Goal: Task Accomplishment & Management: Use online tool/utility

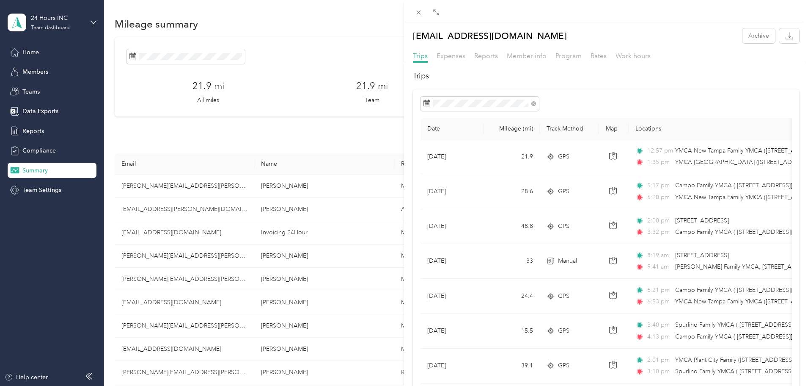
scroll to position [212, 0]
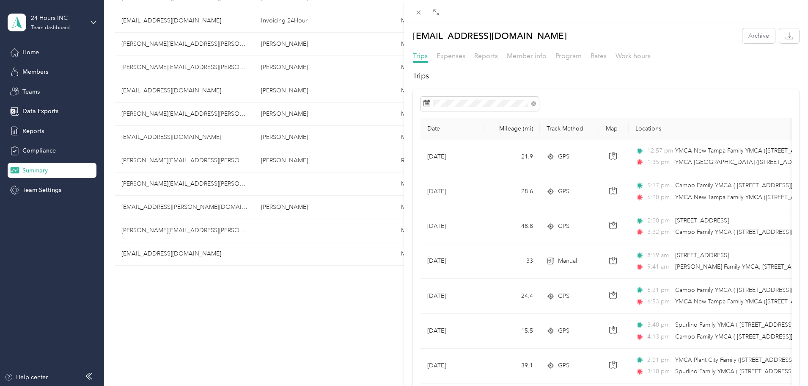
click at [212, 137] on div "[EMAIL_ADDRESS][DOMAIN_NAME] Archive Trips Expenses Reports Member info Program…" at bounding box center [404, 193] width 808 height 386
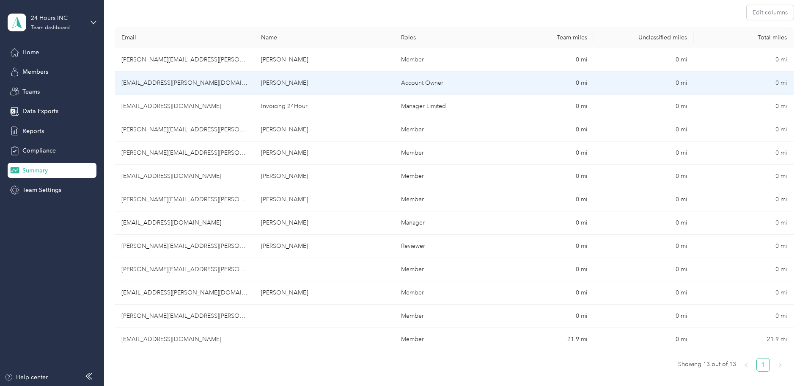
scroll to position [127, 0]
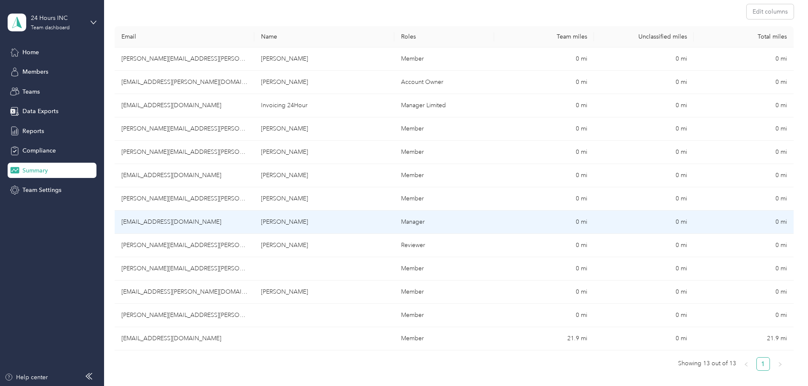
click at [216, 222] on td "[EMAIL_ADDRESS][DOMAIN_NAME]" at bounding box center [185, 221] width 140 height 23
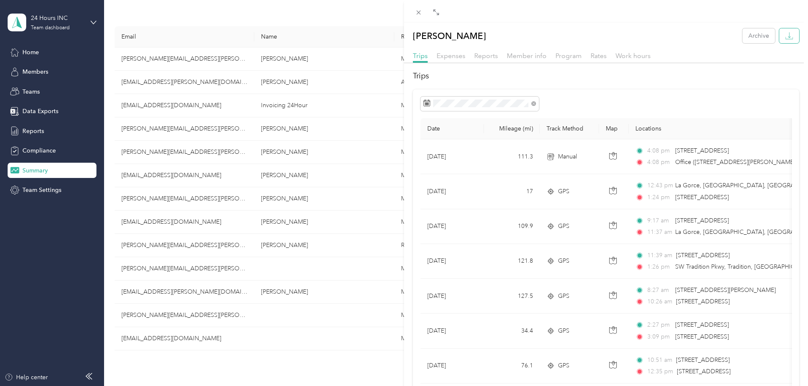
click at [785, 40] on button "button" at bounding box center [790, 35] width 20 height 15
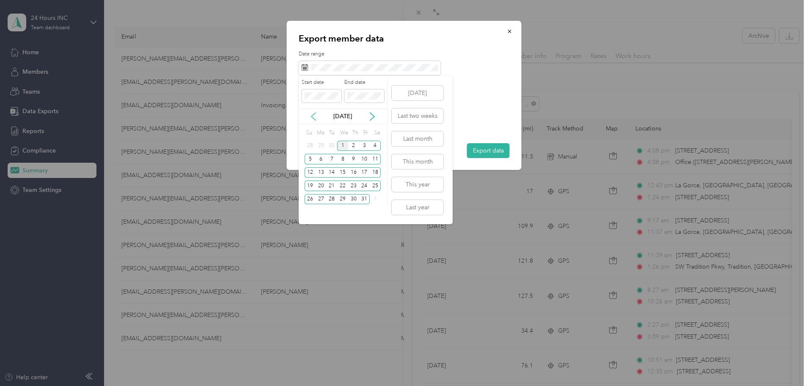
click at [313, 115] on icon at bounding box center [313, 116] width 8 height 8
click at [334, 171] on div "16" at bounding box center [331, 172] width 11 height 11
click at [333, 199] on div "30" at bounding box center [331, 199] width 11 height 11
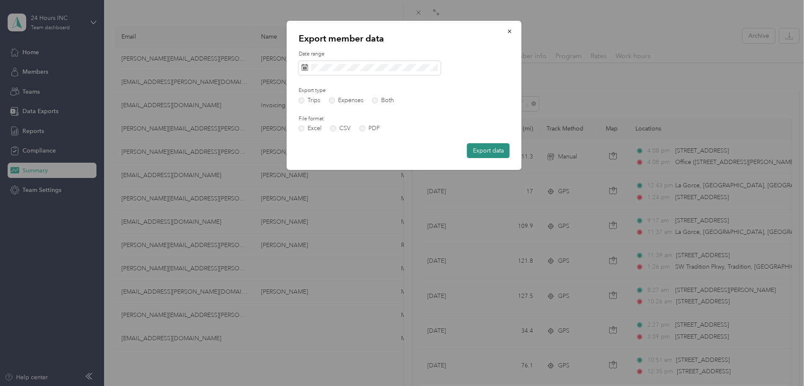
click at [478, 151] on button "Export data" at bounding box center [488, 150] width 43 height 15
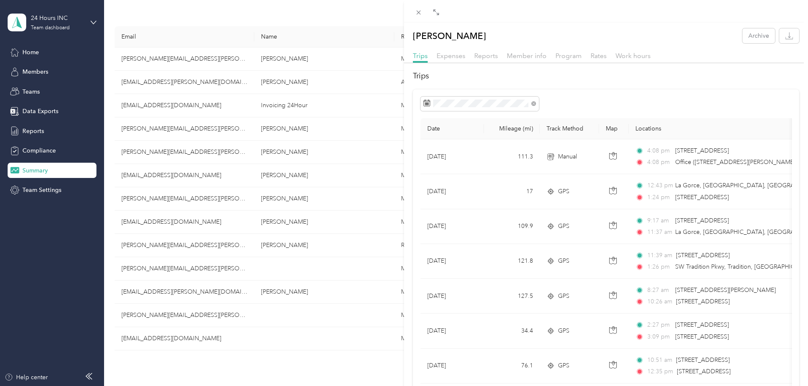
click at [207, 268] on div "[PERSON_NAME] Archive Trips Expenses Reports Member info Program Rates Work hou…" at bounding box center [404, 193] width 808 height 386
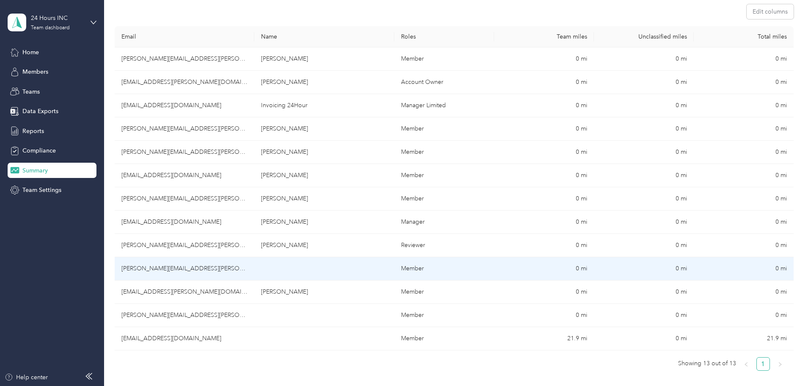
click at [234, 269] on td "[PERSON_NAME][EMAIL_ADDRESS][PERSON_NAME][DOMAIN_NAME]" at bounding box center [185, 268] width 140 height 23
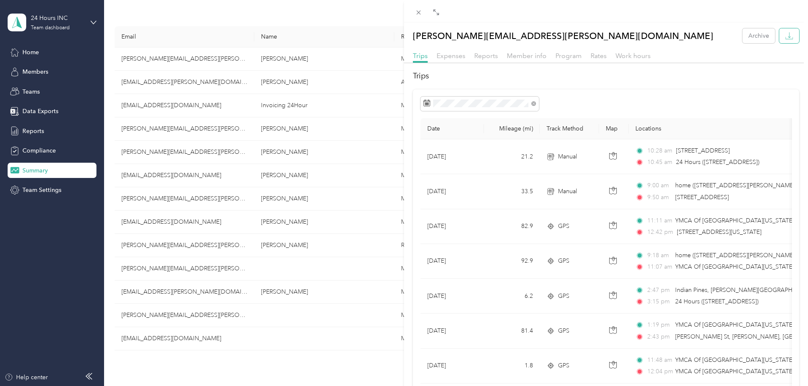
click at [786, 35] on icon "button" at bounding box center [790, 36] width 8 height 8
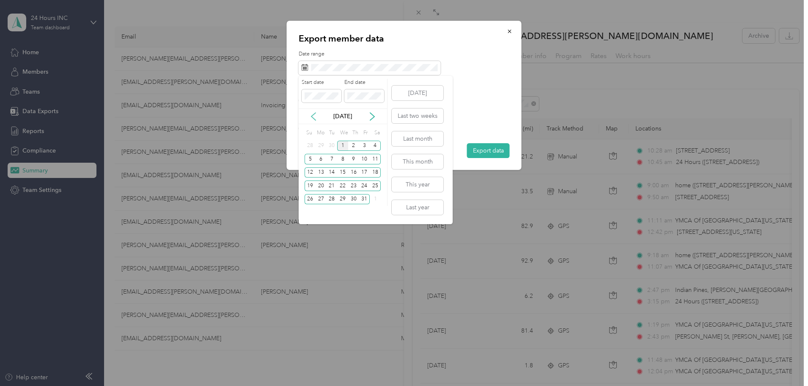
click at [315, 115] on icon at bounding box center [313, 116] width 8 height 8
click at [330, 174] on div "16" at bounding box center [331, 172] width 11 height 11
click at [332, 199] on div "30" at bounding box center [331, 199] width 11 height 11
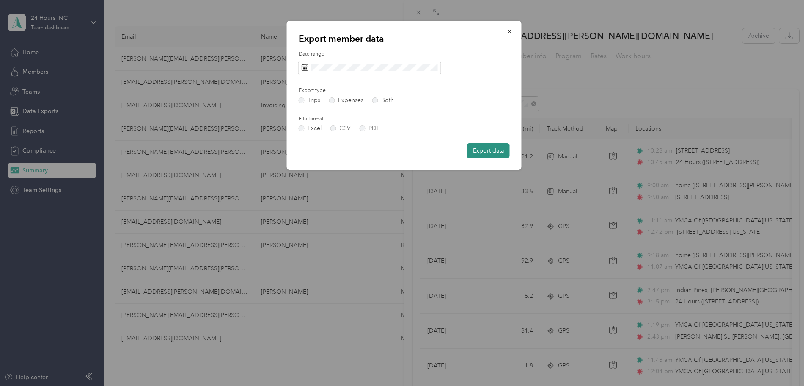
click at [474, 151] on button "Export data" at bounding box center [488, 150] width 43 height 15
